Goal: Navigation & Orientation: Understand site structure

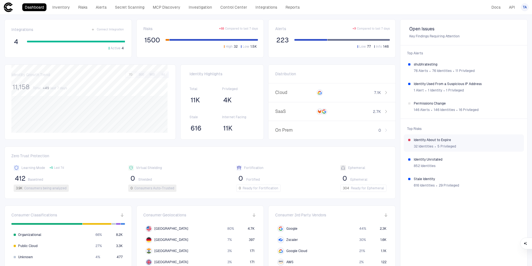
click at [425, 144] on div "32 Identities ∙ 5 Privileged" at bounding box center [467, 146] width 106 height 8
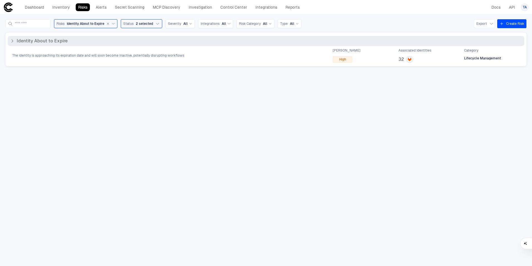
click at [13, 40] on icon at bounding box center [12, 41] width 4 height 4
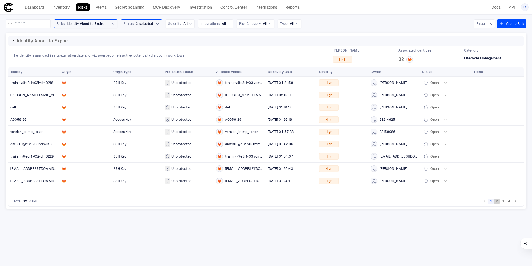
click at [496, 202] on button "2" at bounding box center [498, 201] width 6 height 6
click at [504, 202] on button "3" at bounding box center [504, 201] width 6 height 6
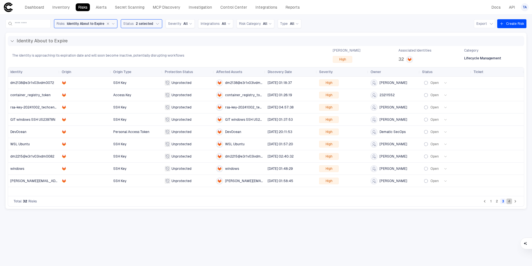
click at [509, 201] on button "4" at bounding box center [510, 201] width 6 height 6
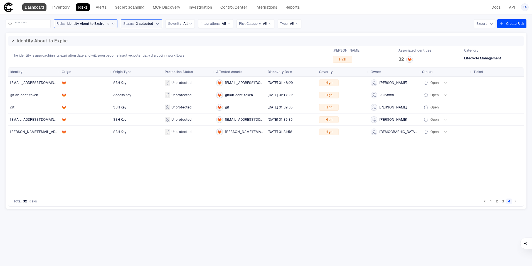
click at [32, 7] on link "Dashboard" at bounding box center [34, 7] width 24 height 8
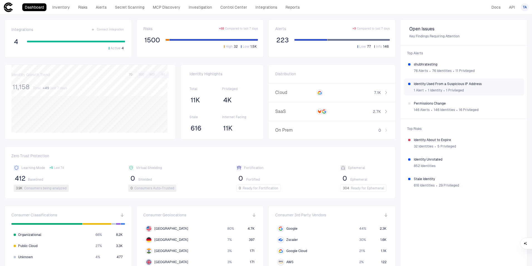
click at [432, 84] on span "Identity Used From a Suspicious IP Address" at bounding box center [467, 84] width 106 height 4
click at [429, 68] on span "∙" at bounding box center [430, 71] width 2 height 8
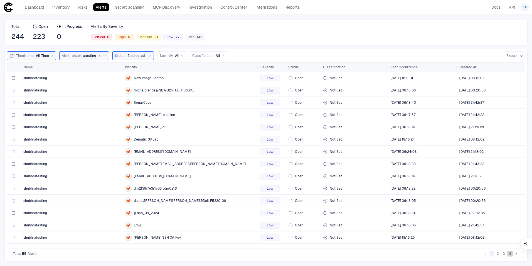
click at [510, 254] on button "4" at bounding box center [511, 254] width 6 height 6
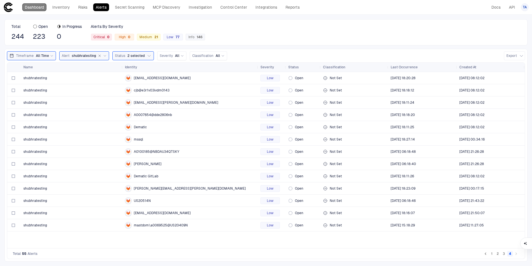
click at [35, 8] on link "Dashboard" at bounding box center [34, 7] width 24 height 8
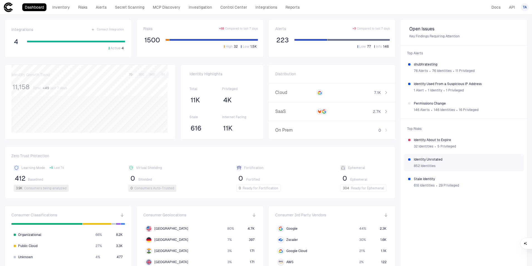
click at [437, 161] on span "Identity Unrotated" at bounding box center [467, 159] width 106 height 4
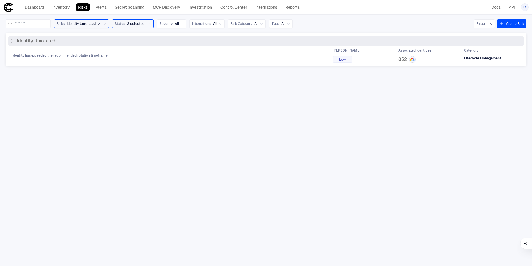
click at [13, 39] on icon at bounding box center [12, 41] width 4 height 4
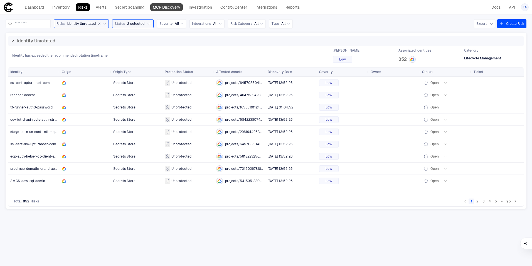
click at [173, 8] on link "MCP Discovery" at bounding box center [166, 7] width 33 height 8
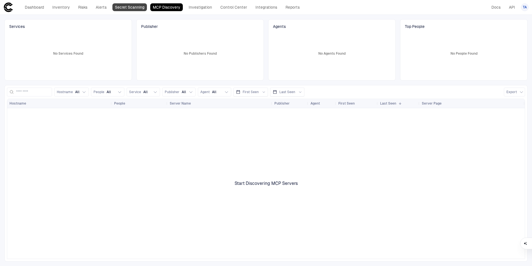
click at [134, 5] on link "Secret Scanning" at bounding box center [129, 7] width 35 height 8
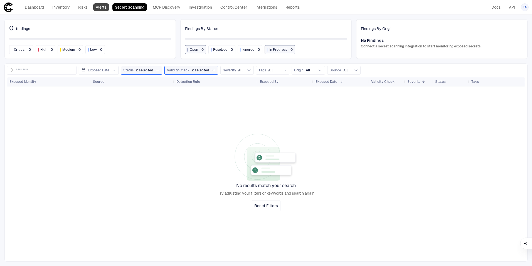
click at [96, 8] on link "Alerts" at bounding box center [101, 7] width 16 height 8
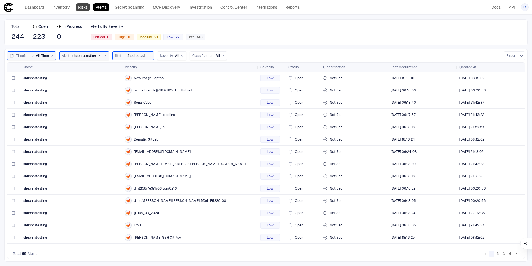
click at [77, 8] on link "Risks" at bounding box center [83, 7] width 14 height 8
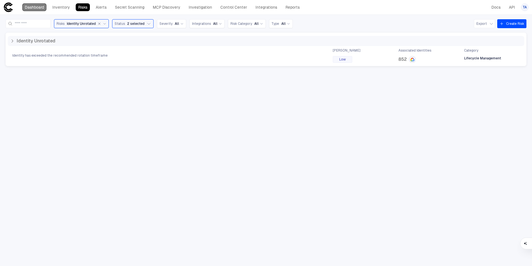
click at [42, 8] on link "Dashboard" at bounding box center [34, 7] width 24 height 8
